Goal: Task Accomplishment & Management: Manage account settings

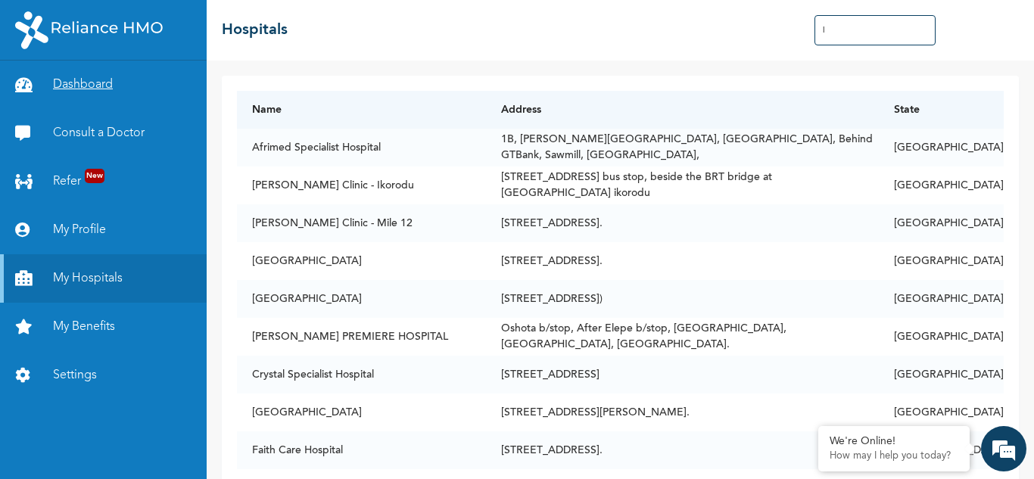
click at [107, 86] on link "Dashboard" at bounding box center [103, 85] width 207 height 48
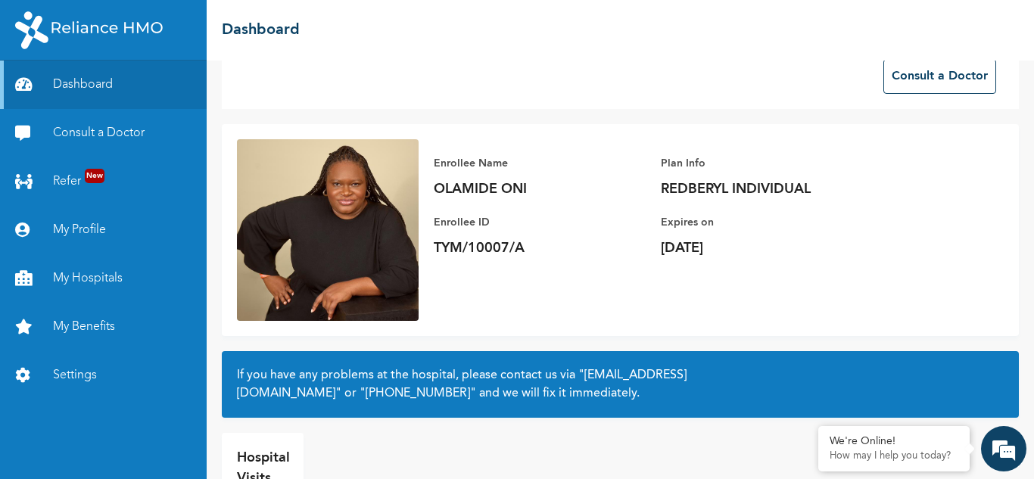
scroll to position [107, 0]
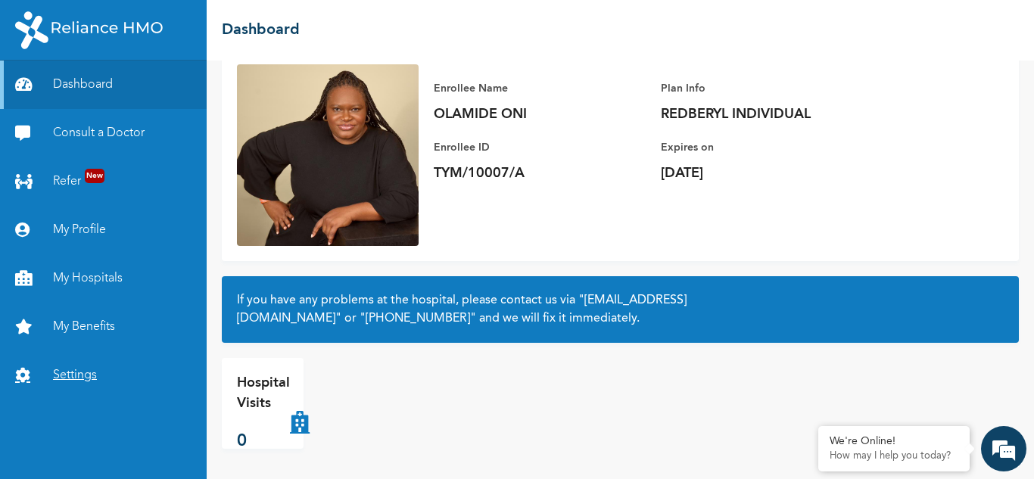
click at [120, 372] on link "Settings" at bounding box center [103, 375] width 207 height 48
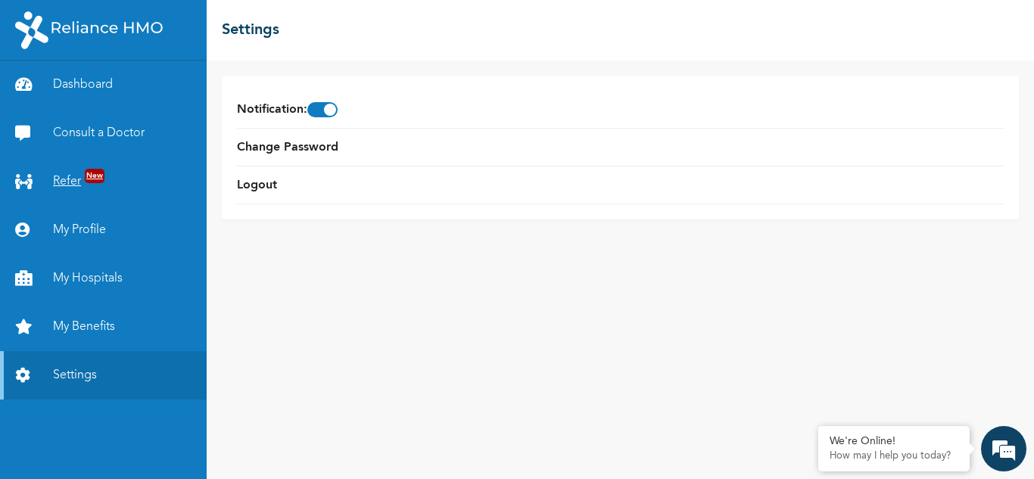
click at [40, 167] on link "Refer New" at bounding box center [103, 181] width 207 height 48
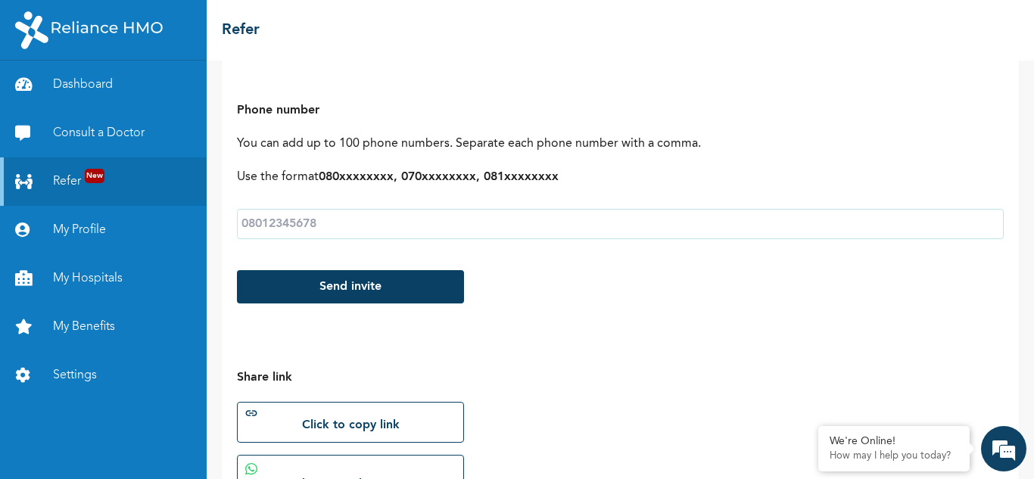
scroll to position [381, 0]
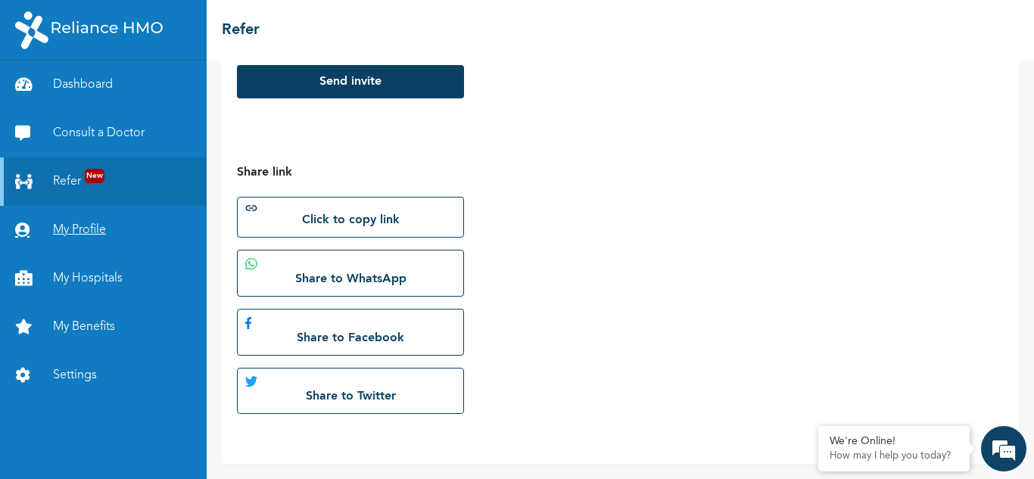
click at [135, 212] on link "My Profile" at bounding box center [103, 230] width 207 height 48
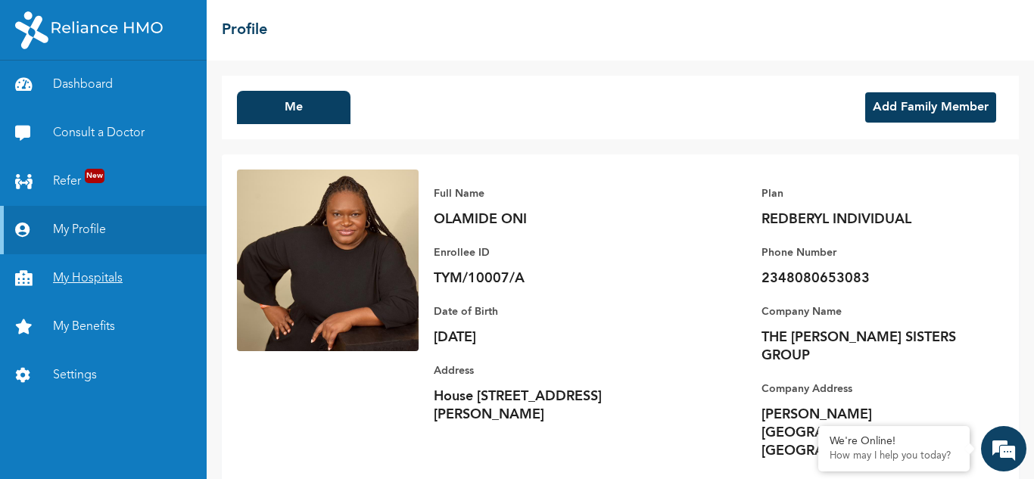
click at [50, 265] on link "My Hospitals" at bounding box center [103, 278] width 207 height 48
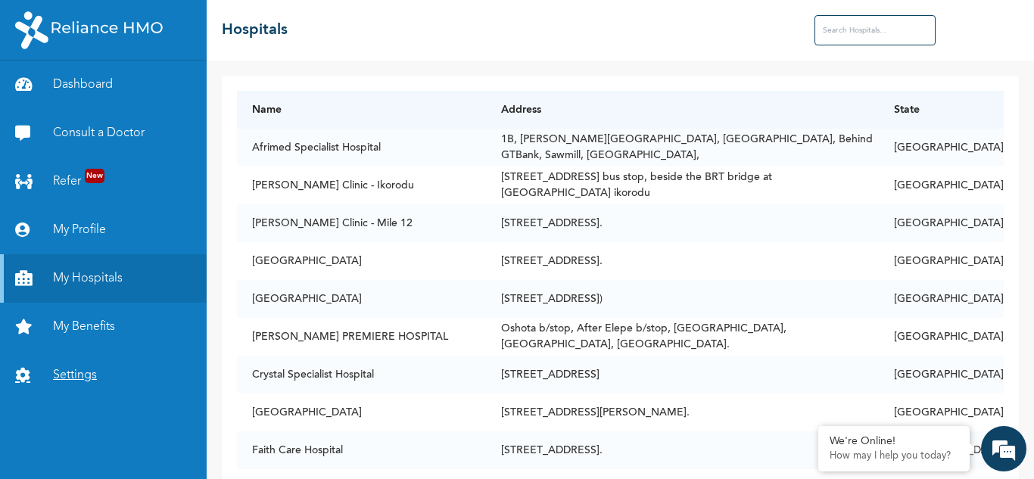
click at [104, 368] on link "Settings" at bounding box center [103, 375] width 207 height 48
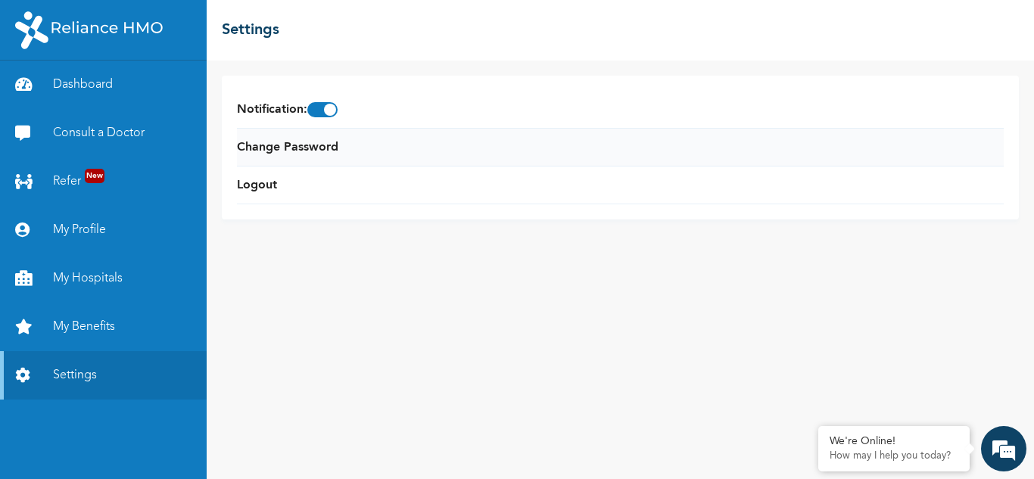
click at [269, 159] on li "Change Password" at bounding box center [620, 148] width 767 height 38
click at [324, 151] on link "Change Password" at bounding box center [287, 147] width 101 height 18
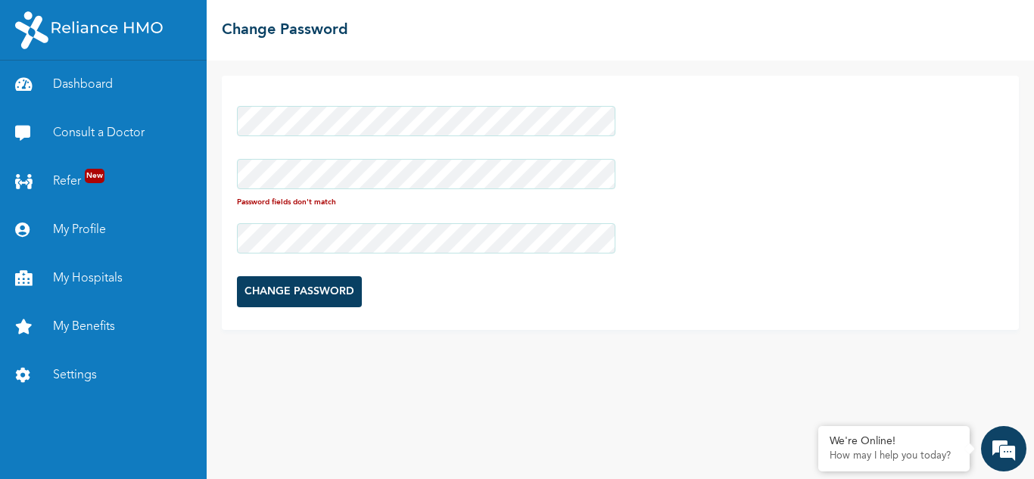
drag, startPoint x: 288, startPoint y: 153, endPoint x: 293, endPoint y: 145, distance: 9.5
click at [293, 146] on form "Password fields don't match CHANGE PASSWORD" at bounding box center [426, 206] width 378 height 216
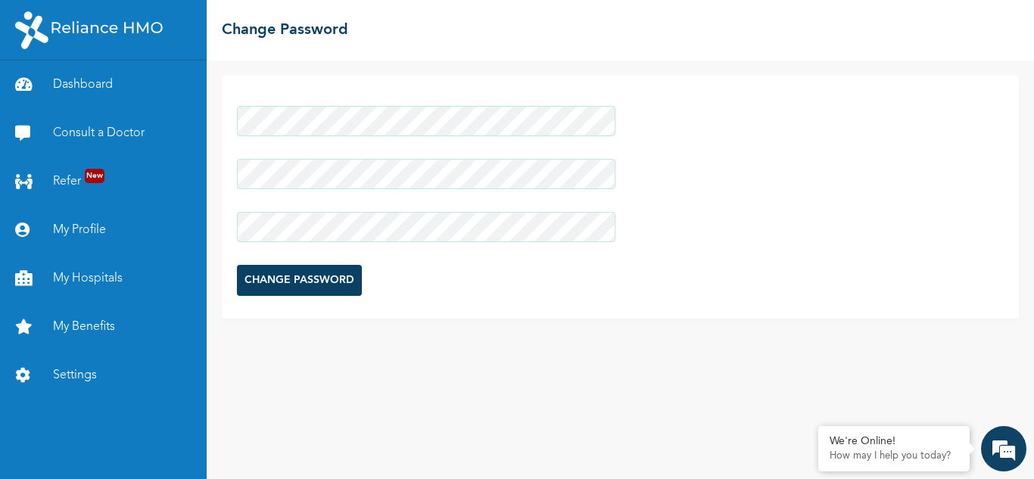
click at [282, 282] on input "CHANGE PASSWORD" at bounding box center [299, 280] width 125 height 31
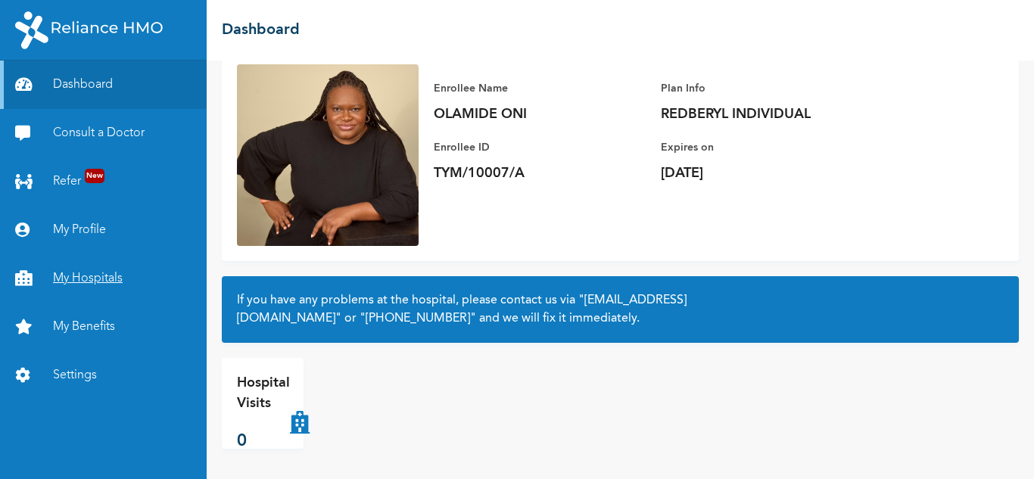
click at [47, 269] on link "My Hospitals" at bounding box center [103, 278] width 207 height 48
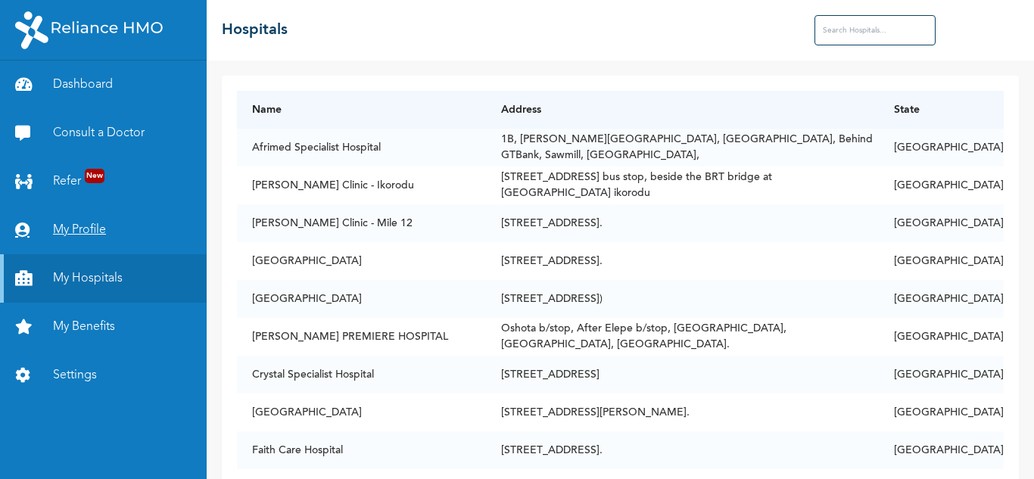
click at [50, 235] on link "My Profile" at bounding box center [103, 230] width 207 height 48
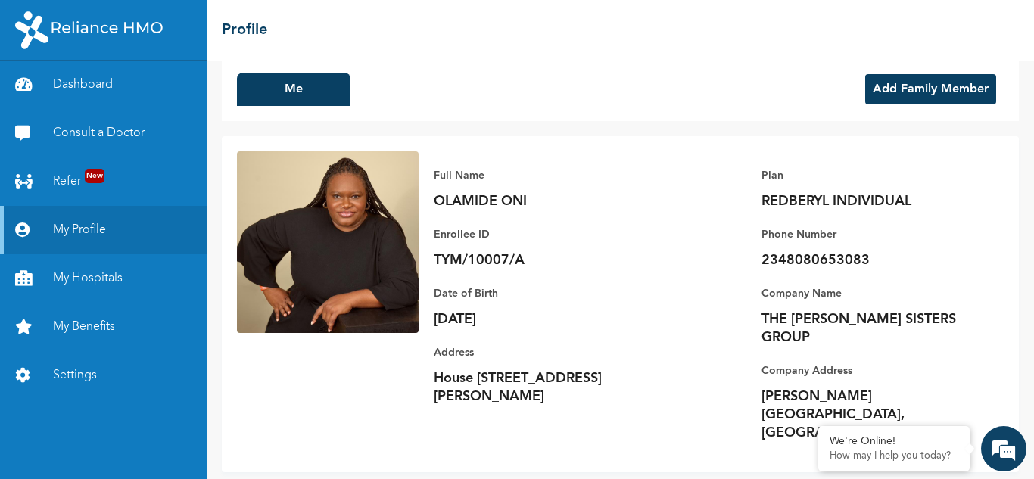
scroll to position [23, 0]
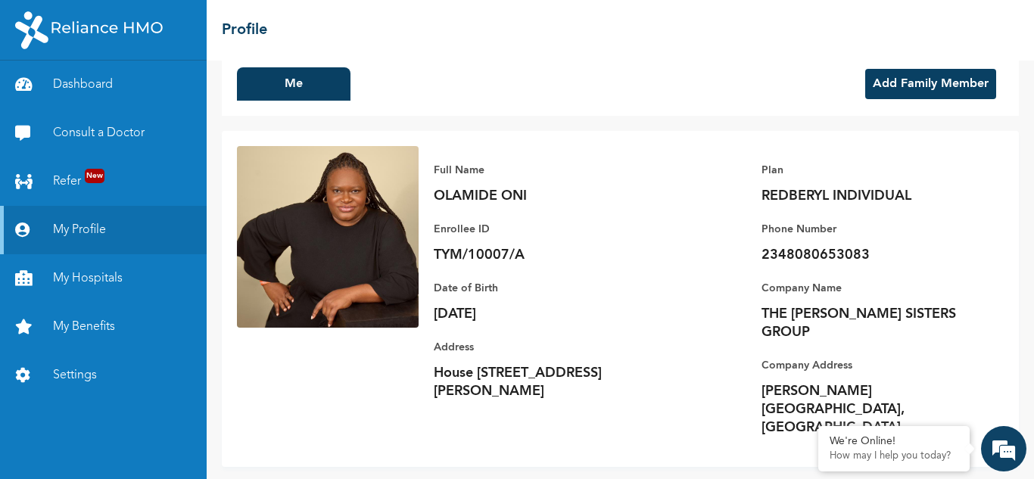
click at [950, 75] on button "Add Family Member" at bounding box center [930, 84] width 131 height 30
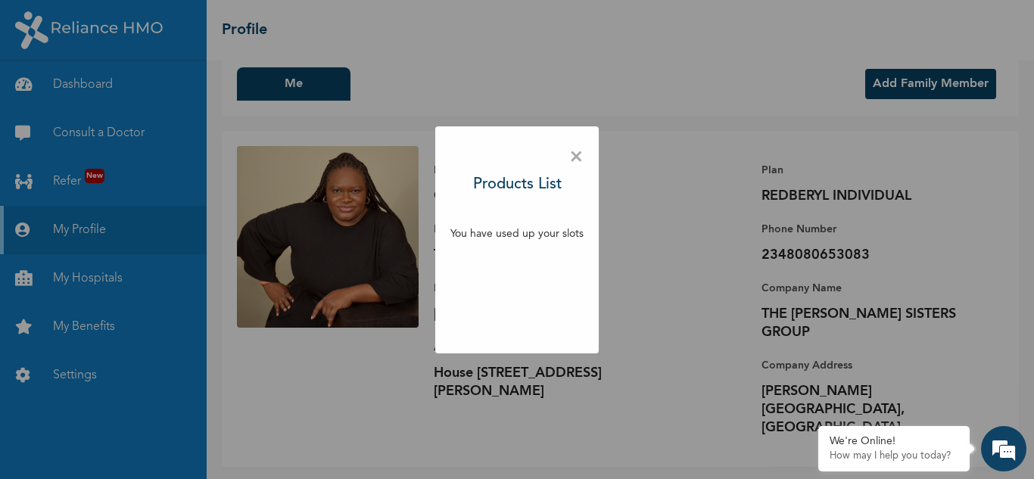
click at [578, 148] on span "×" at bounding box center [576, 158] width 14 height 32
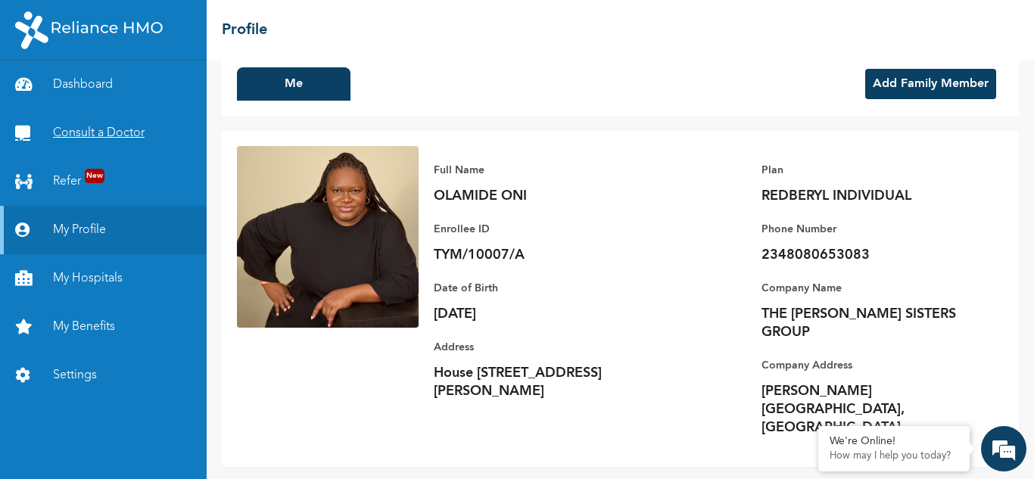
click at [88, 145] on link "Consult a Doctor" at bounding box center [103, 133] width 207 height 48
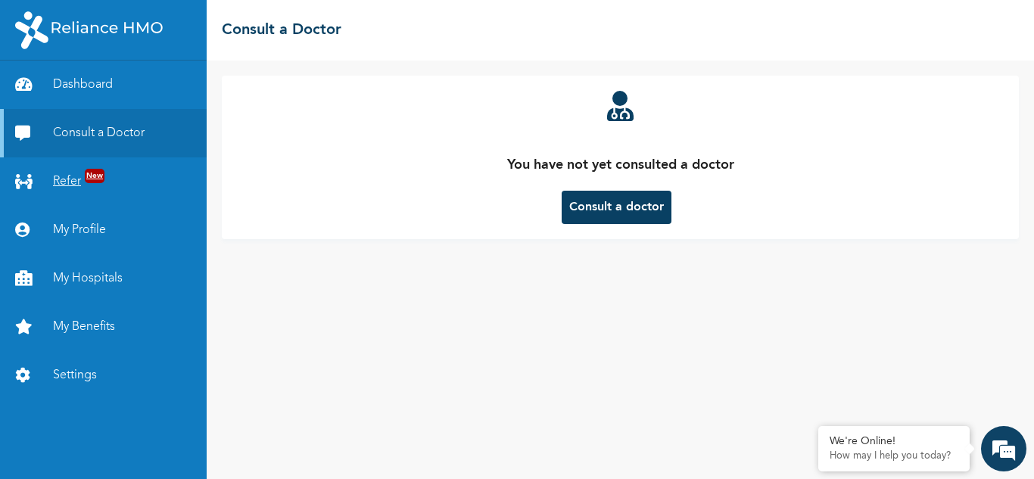
click at [64, 183] on link "Refer New" at bounding box center [103, 181] width 207 height 48
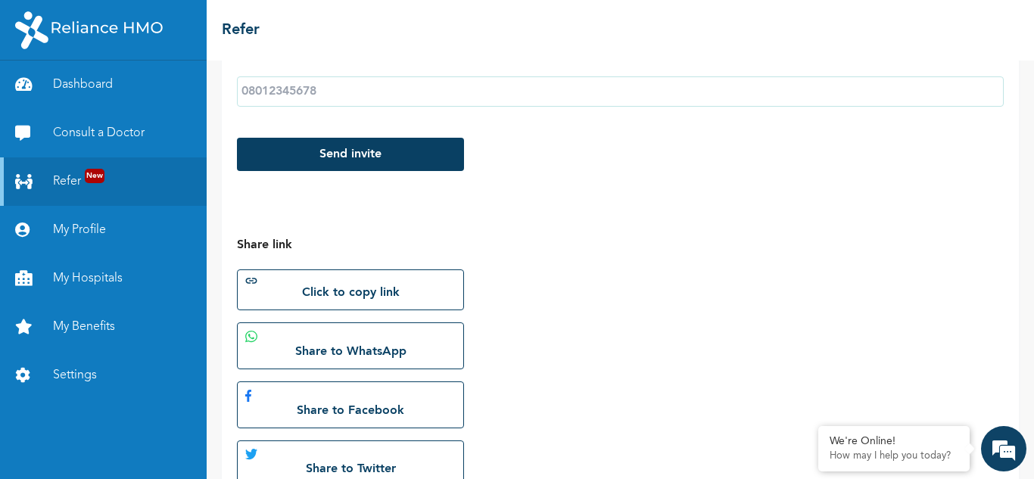
scroll to position [312, 0]
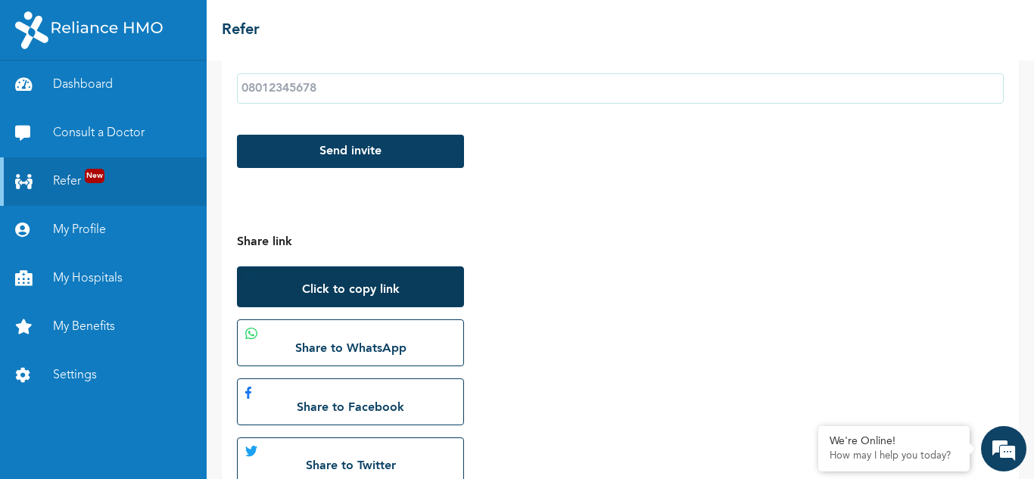
click at [380, 285] on button "Click to copy link" at bounding box center [350, 286] width 227 height 41
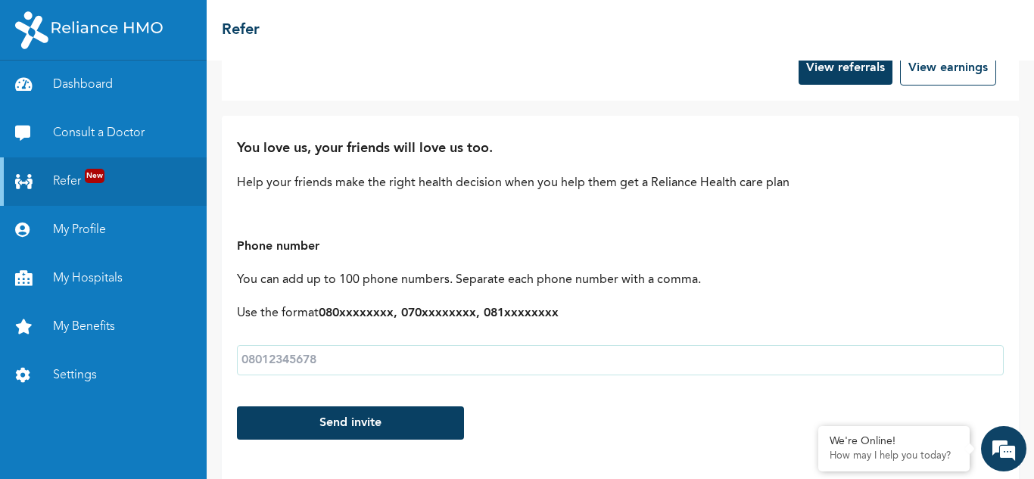
scroll to position [12, 0]
